Goal: Task Accomplishment & Management: Complete application form

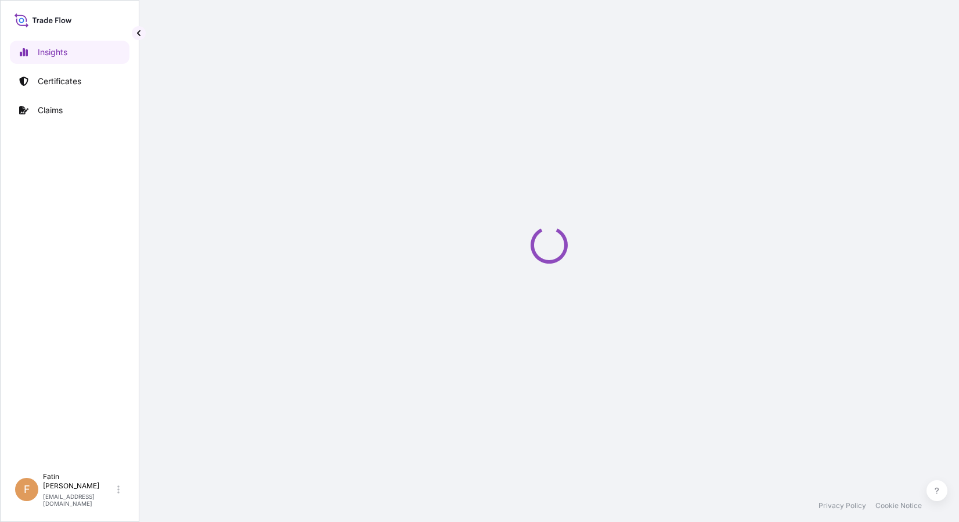
select select "2025"
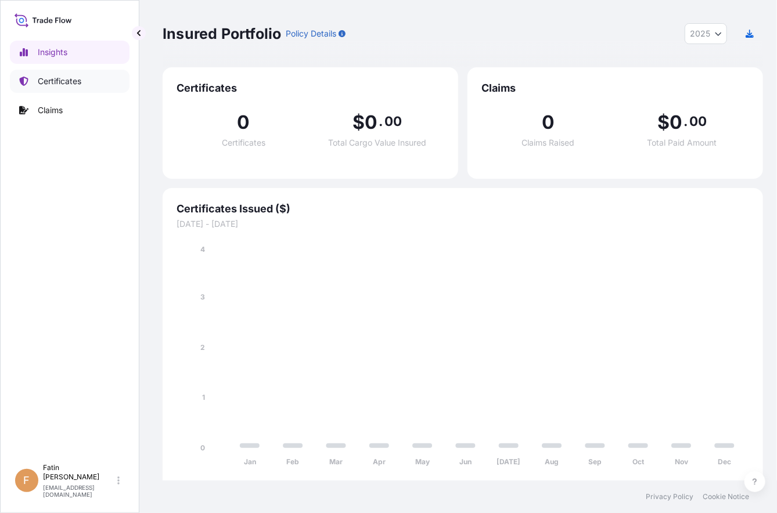
click at [69, 87] on p "Certificates" at bounding box center [60, 81] width 44 height 12
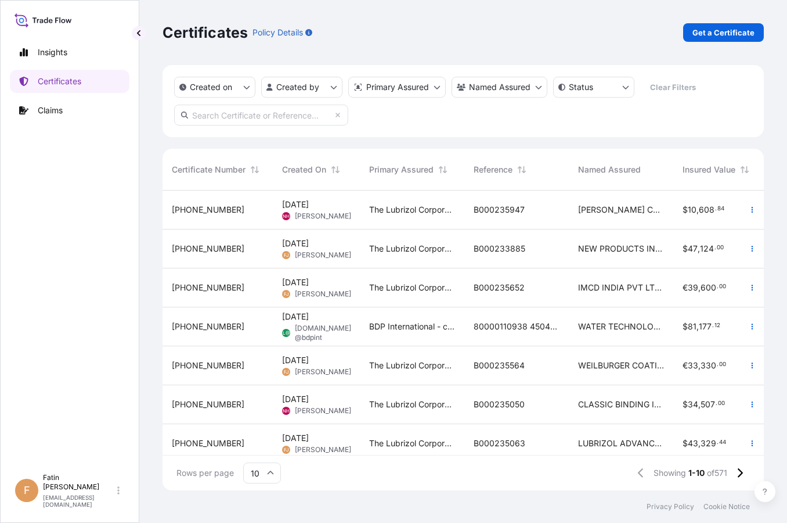
scroll to position [297, 592]
click at [735, 35] on p "Get a Certificate" at bounding box center [724, 33] width 62 height 12
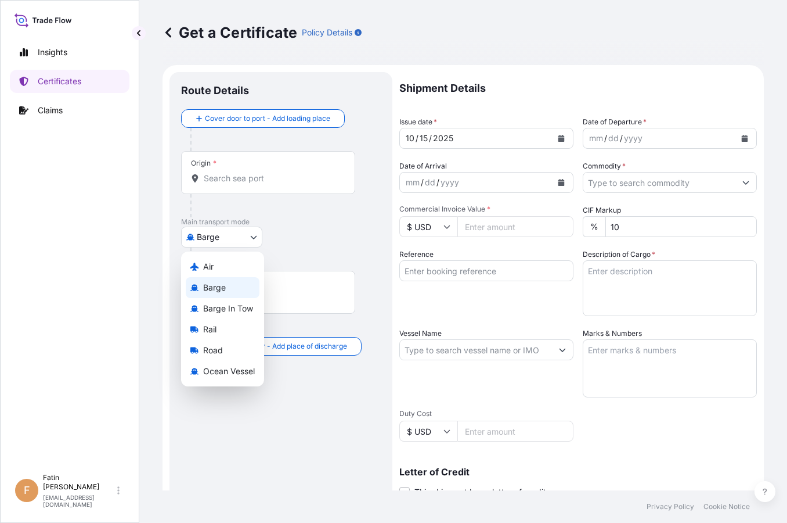
click at [200, 235] on body "Insights Certificates Claims F Fatin Japridin fatin.japridin@psabdp.com Get a C…" at bounding box center [393, 261] width 787 height 523
click at [193, 371] on icon at bounding box center [194, 371] width 8 height 6
select select "Ocean Vessel"
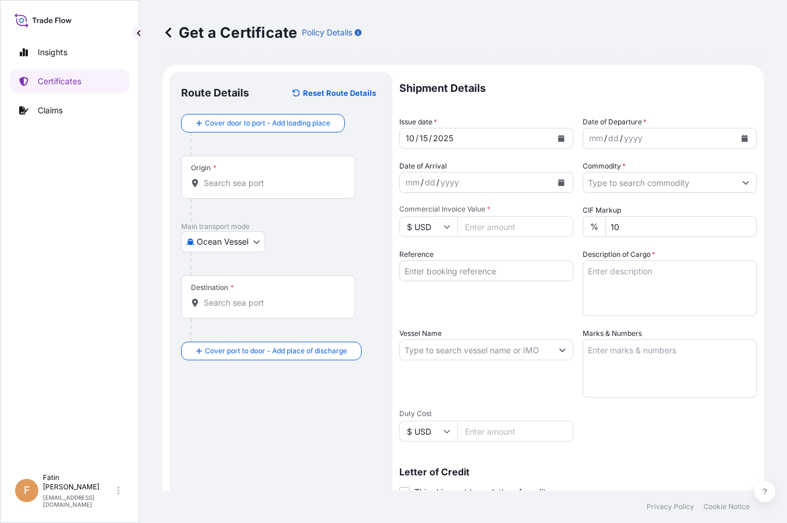
click at [264, 181] on input "Origin *" at bounding box center [272, 183] width 137 height 12
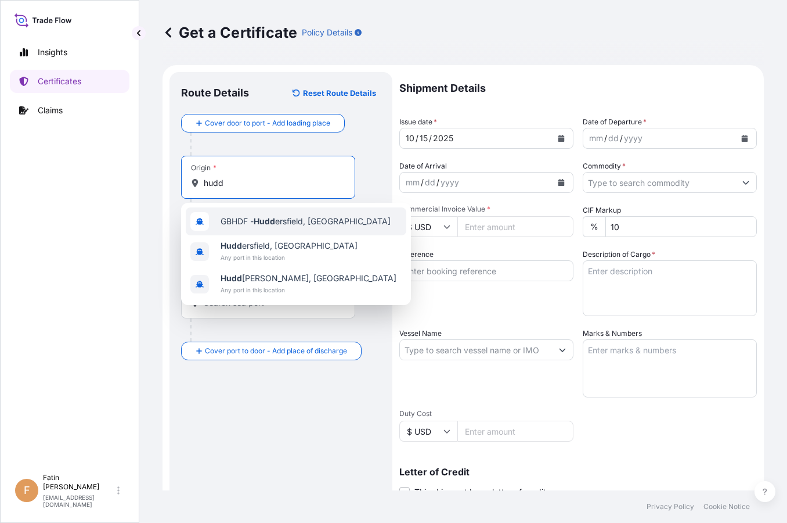
click at [286, 226] on span "GBHDF - Hudd ersfield, United Kingdom" at bounding box center [306, 221] width 170 height 12
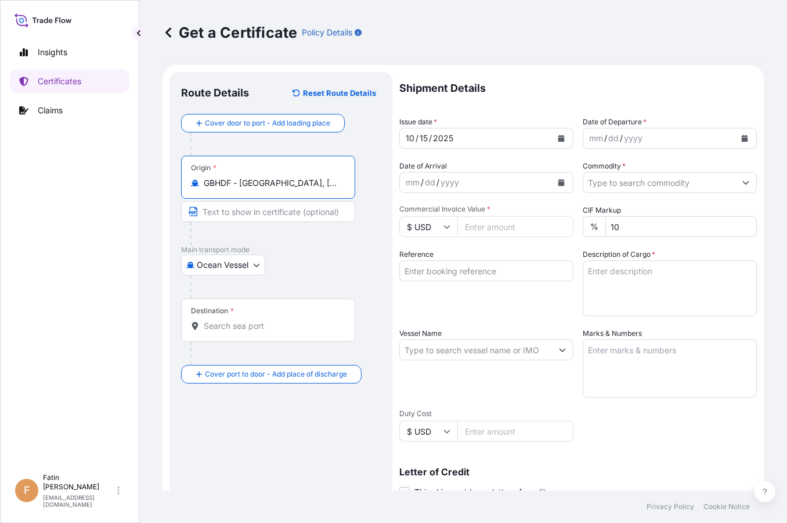
type input "GBHDF - Huddersfield, United Kingdom"
click at [231, 322] on input "Destination *" at bounding box center [272, 326] width 137 height 12
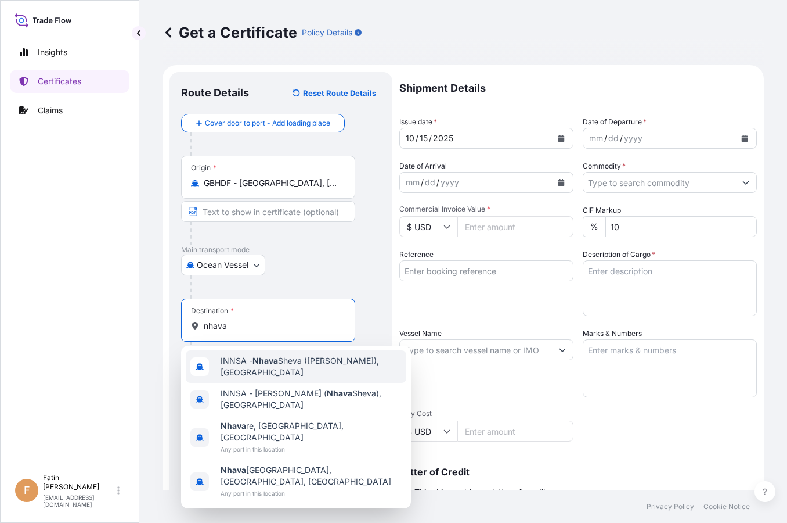
click at [246, 358] on span "INNSA - Nhava Sheva (Jawaharlal Nehru), India" at bounding box center [311, 366] width 181 height 23
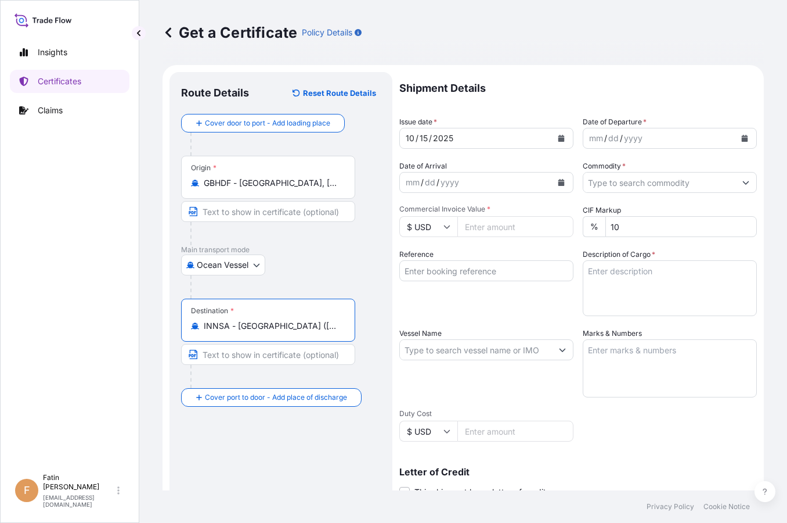
type input "INNSA - Nhava Sheva (Jawaharlal Nehru), India"
click at [716, 183] on input "Commodity *" at bounding box center [660, 182] width 152 height 21
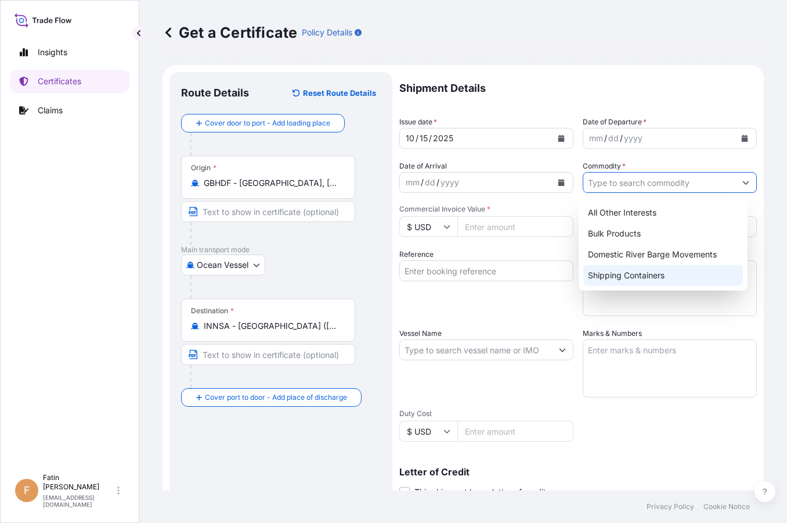
click at [636, 274] on div "Shipping Containers" at bounding box center [664, 275] width 160 height 21
type input "Shipping Containers"
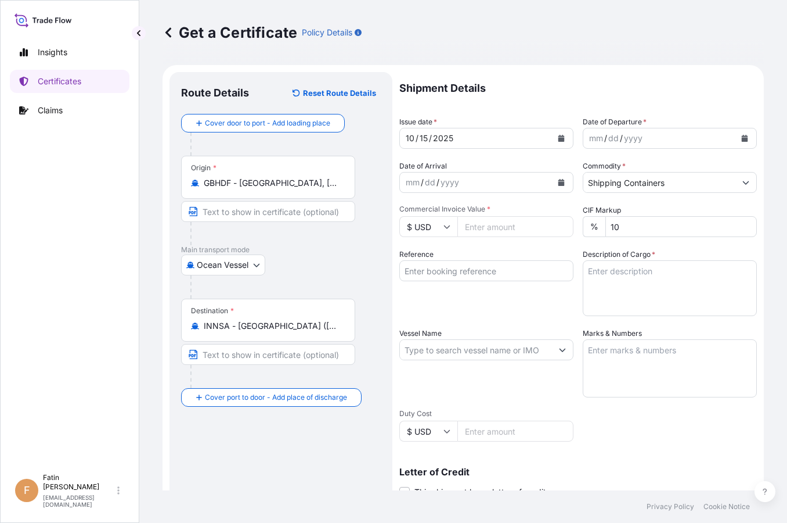
click at [337, 250] on p "Main transport mode" at bounding box center [281, 249] width 200 height 9
click at [750, 134] on form "Route Details Reset Route Details Cover door to port - Add loading place Place …" at bounding box center [464, 365] width 602 height 600
click at [742, 137] on icon "Calendar" at bounding box center [745, 138] width 6 height 7
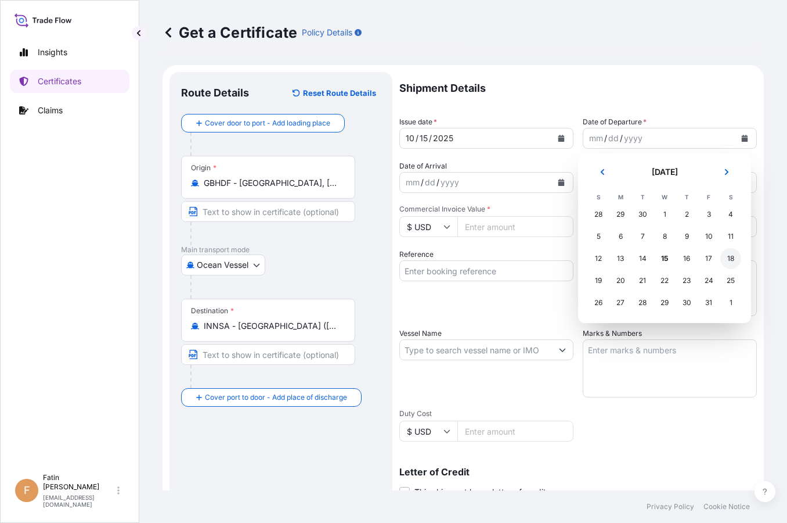
click at [733, 260] on div "18" at bounding box center [731, 258] width 21 height 21
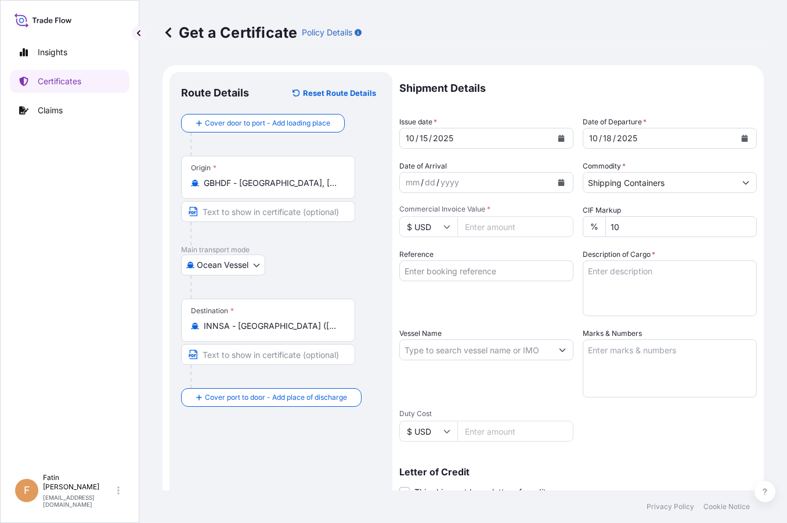
click at [356, 257] on div "Ocean Vessel Air Barge Barge in Tow Rail Road Ocean Vessel" at bounding box center [281, 264] width 200 height 21
click at [40, 228] on div "Insights Certificates Claims" at bounding box center [70, 248] width 120 height 437
click at [167, 27] on icon at bounding box center [169, 33] width 12 height 12
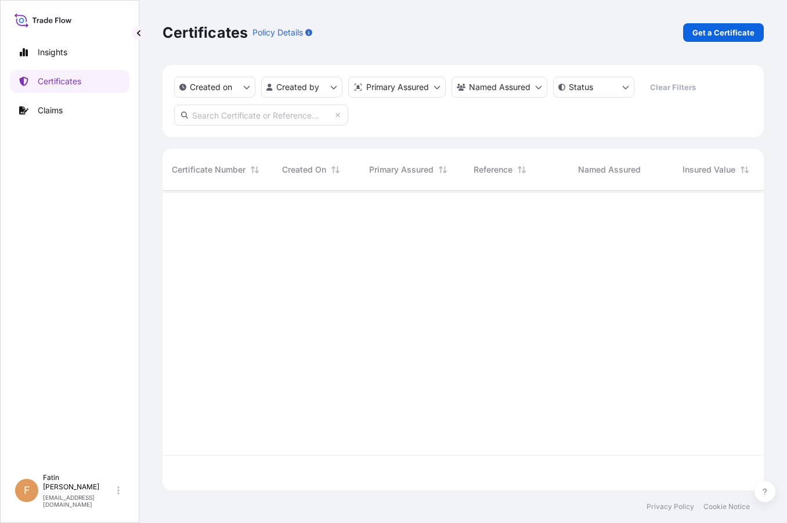
scroll to position [297, 592]
